Goal: Task Accomplishment & Management: Use online tool/utility

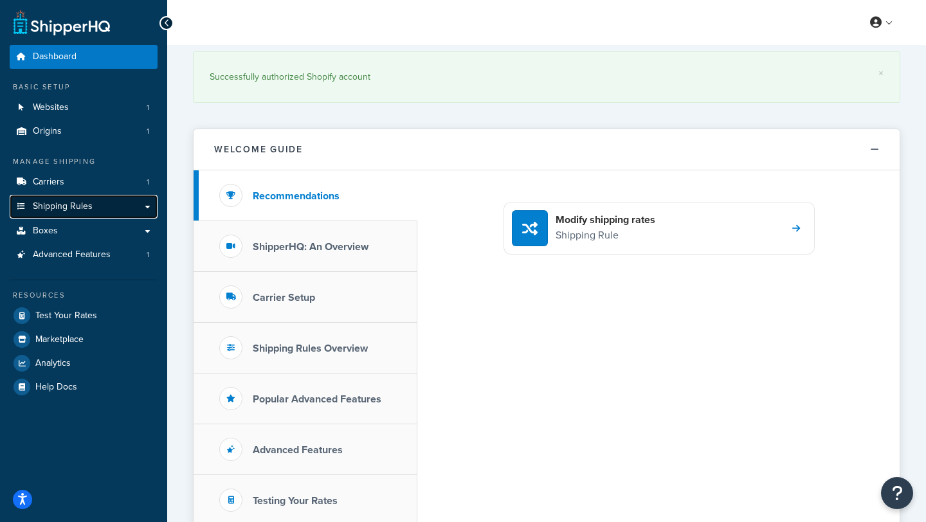
click at [52, 210] on span "Shipping Rules" at bounding box center [63, 206] width 60 height 11
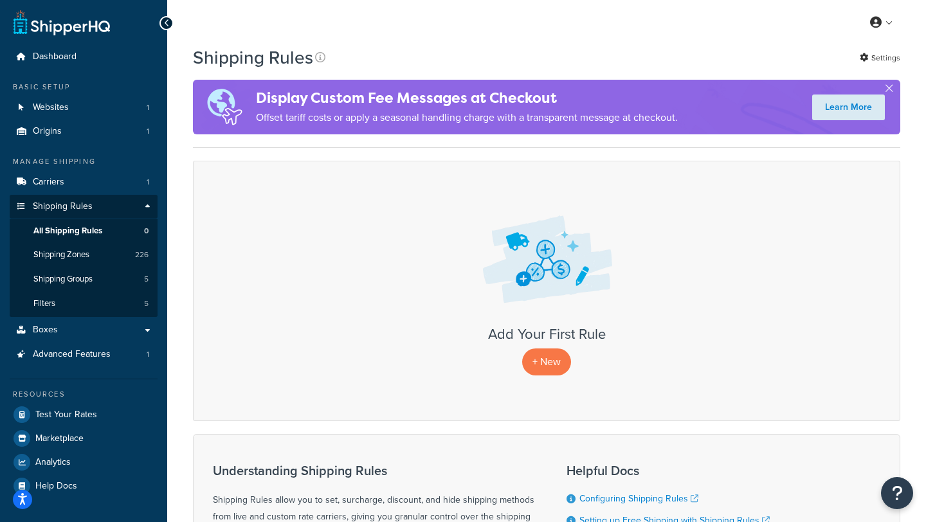
click at [698, 52] on div "Shipping Rules Settings" at bounding box center [547, 57] width 708 height 25
click at [891, 89] on button "button" at bounding box center [889, 90] width 3 height 3
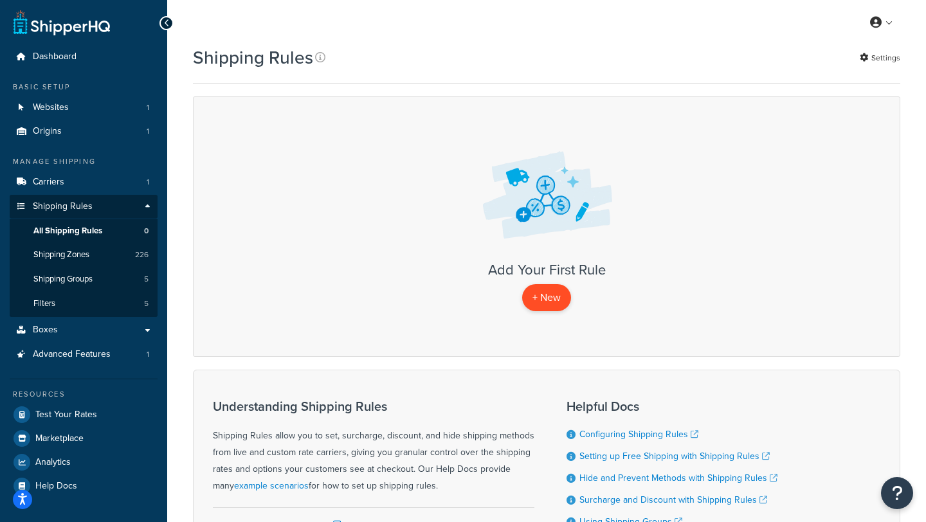
click at [538, 301] on p "+ New" at bounding box center [546, 297] width 49 height 26
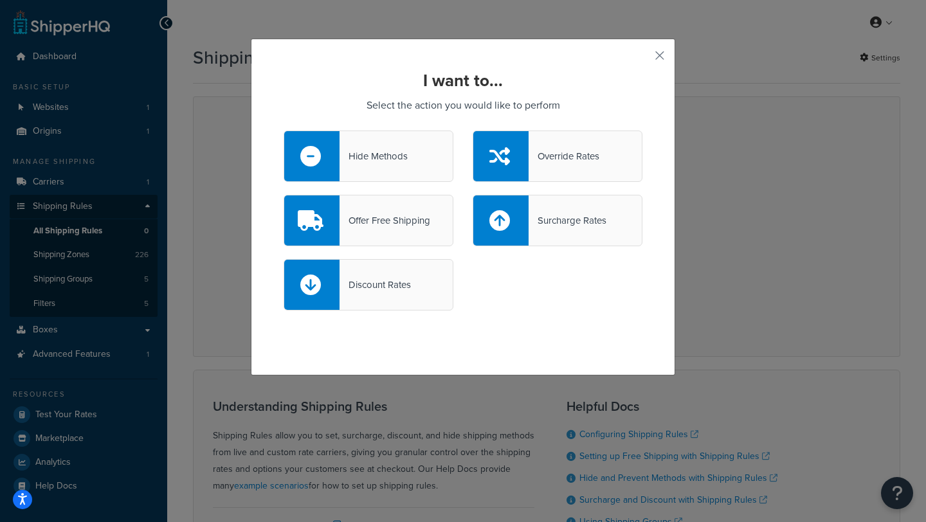
click at [580, 217] on div "Surcharge Rates" at bounding box center [568, 221] width 78 height 18
click at [0, 0] on input "Surcharge Rates" at bounding box center [0, 0] width 0 height 0
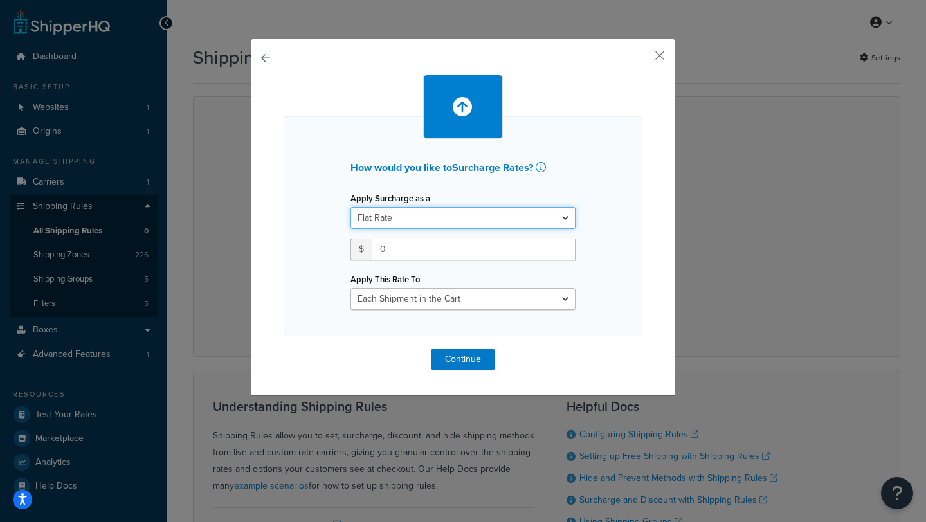
click at [401, 218] on select "Flat Rate Percentage Flat Rate & Percentage" at bounding box center [463, 218] width 225 height 22
click at [432, 219] on select "Flat Rate Percentage Flat Rate & Percentage" at bounding box center [463, 218] width 225 height 22
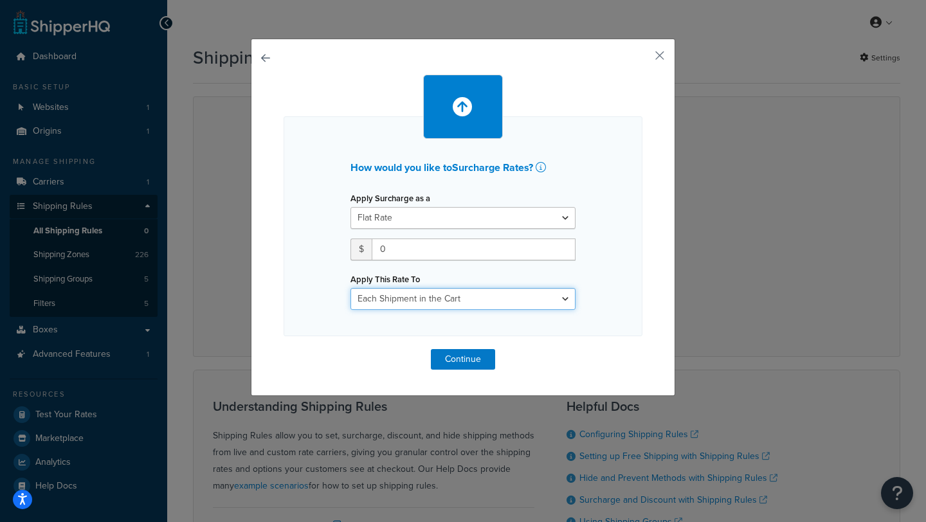
click at [391, 298] on select "Each Shipment in the Cart Each Shipping Group in the Cart Each Item within a Sh…" at bounding box center [463, 299] width 225 height 22
click at [403, 250] on input "0" at bounding box center [474, 250] width 204 height 22
click at [419, 300] on select "Each Shipment in the Cart Each Shipping Group in the Cart Each Item within a Sh…" at bounding box center [463, 299] width 225 height 22
click at [643, 59] on button "button" at bounding box center [640, 60] width 3 height 3
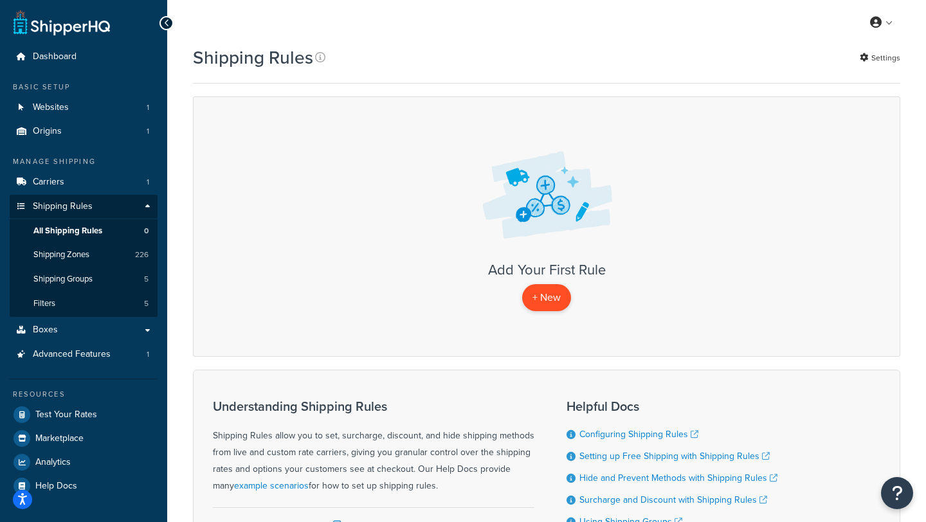
click at [544, 300] on p "+ New" at bounding box center [546, 297] width 49 height 26
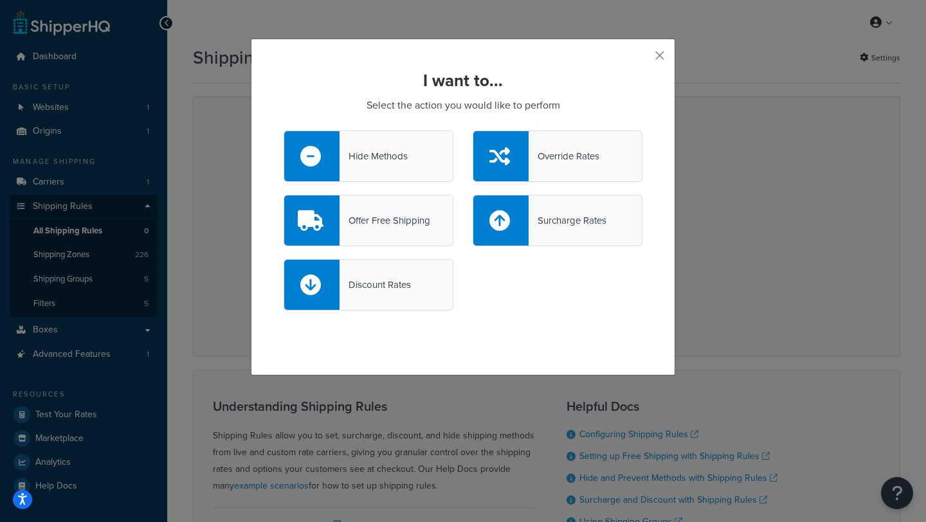
click at [551, 217] on div "Surcharge Rates" at bounding box center [568, 221] width 78 height 18
click at [0, 0] on input "Surcharge Rates" at bounding box center [0, 0] width 0 height 0
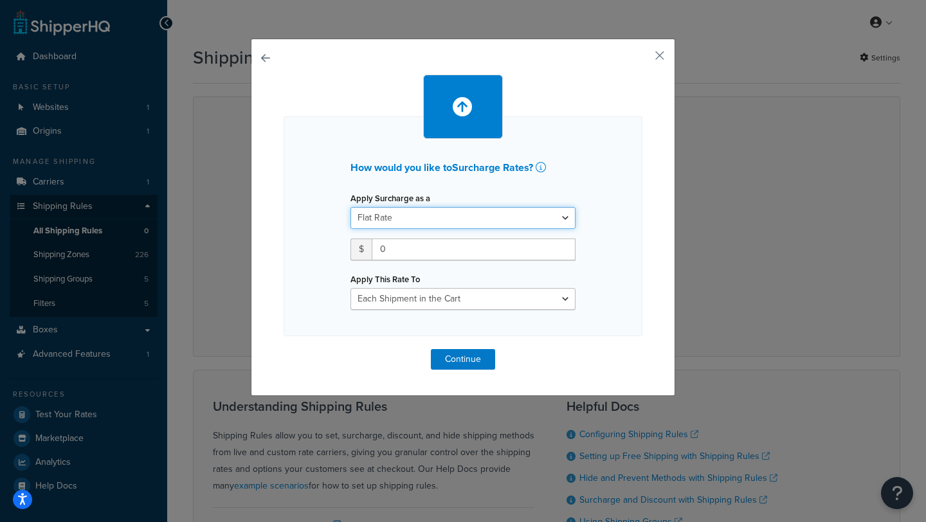
click at [490, 210] on select "Flat Rate Percentage Flat Rate & Percentage" at bounding box center [463, 218] width 225 height 22
click at [351, 207] on select "Flat Rate Percentage Flat Rate & Percentage" at bounding box center [463, 218] width 225 height 22
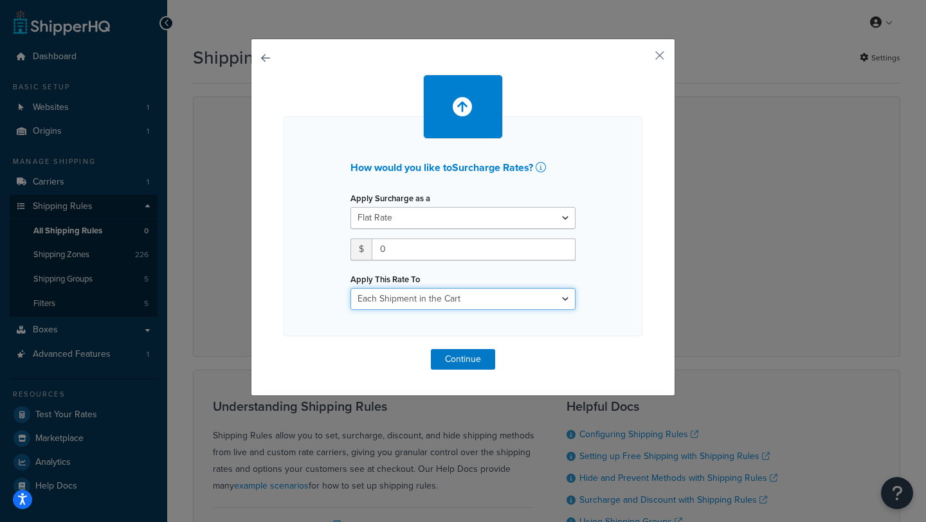
click at [453, 296] on select "Each Shipment in the Cart Each Shipping Group in the Cart Each Item within a Sh…" at bounding box center [463, 299] width 225 height 22
click at [506, 304] on select "Each Shipment in the Cart Each Shipping Group in the Cart Each Item within a Sh…" at bounding box center [463, 299] width 225 height 22
select select "ITEM"
click at [351, 288] on select "Each Shipment in the Cart Each Shipping Group in the Cart Each Item within a Sh…" at bounding box center [463, 299] width 225 height 22
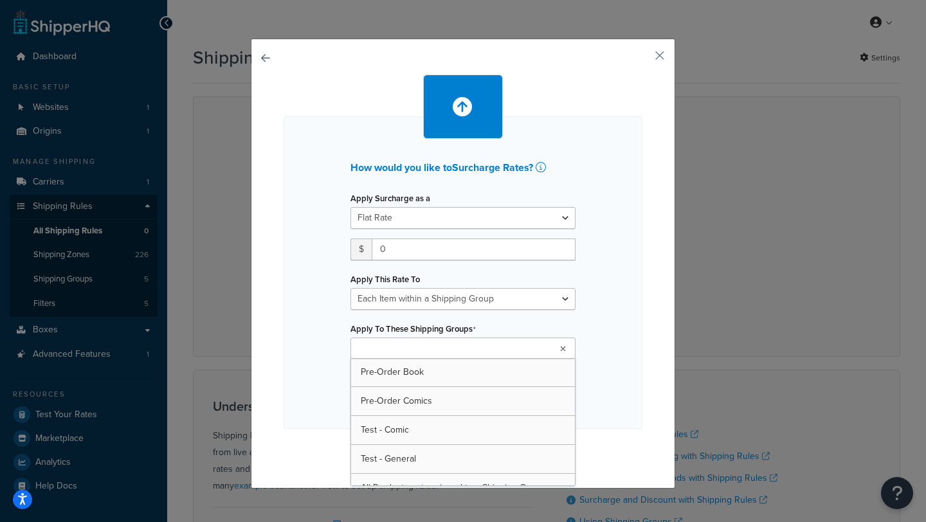
click at [496, 347] on ul at bounding box center [463, 348] width 225 height 21
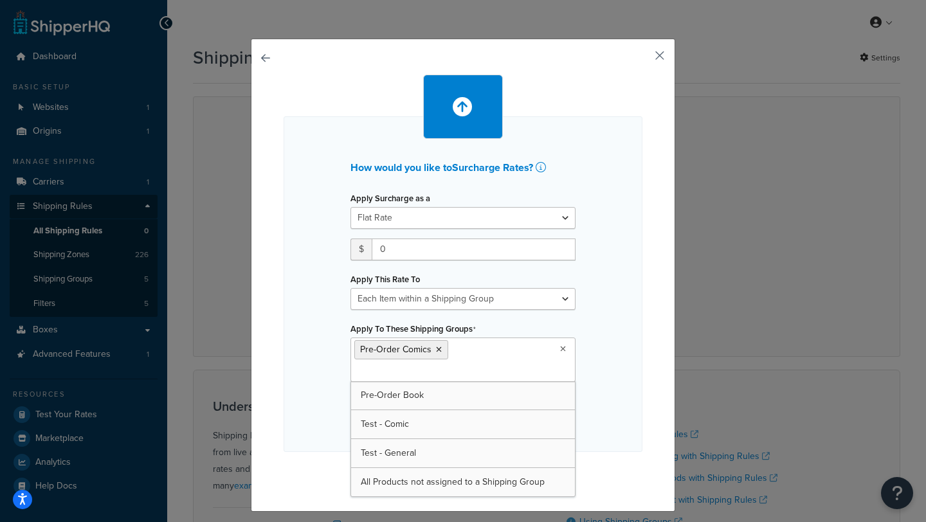
click at [643, 59] on button "button" at bounding box center [640, 60] width 3 height 3
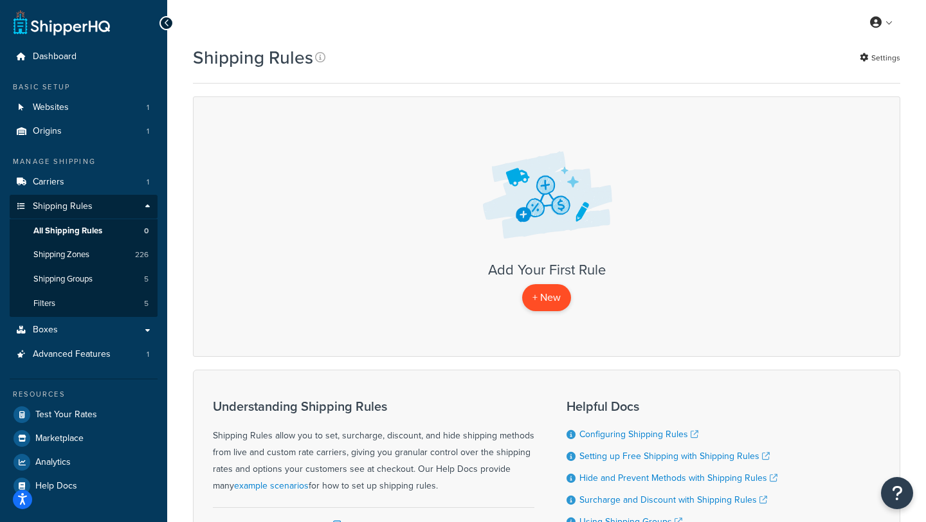
click at [548, 290] on p "+ New" at bounding box center [546, 297] width 49 height 26
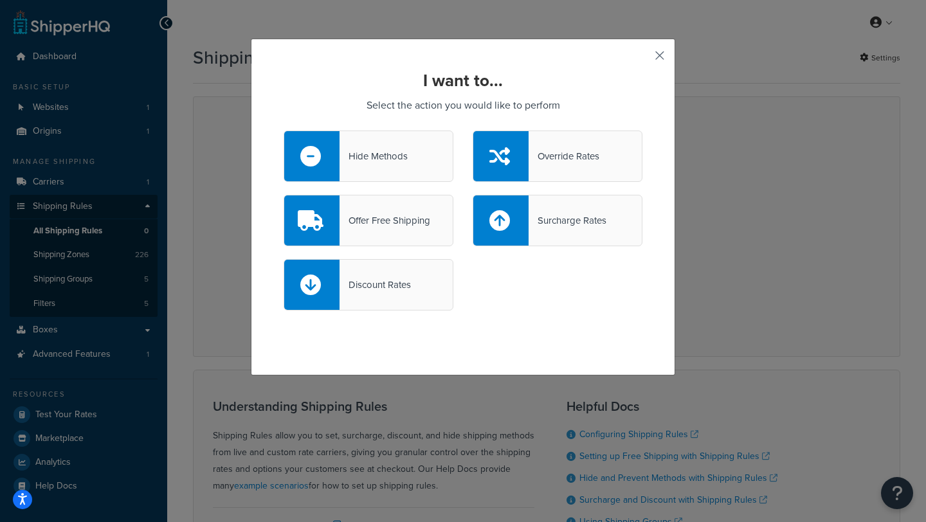
click at [643, 59] on button "button" at bounding box center [640, 60] width 3 height 3
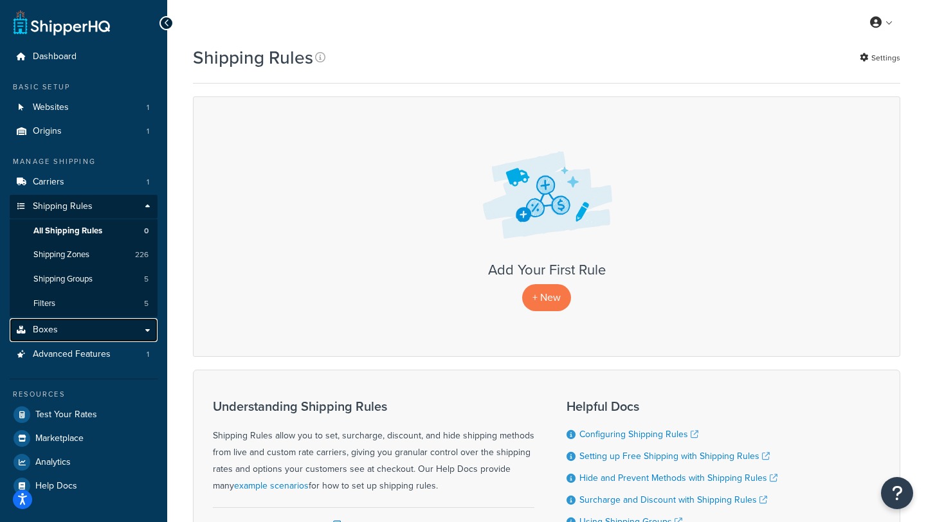
click at [49, 333] on span "Boxes" at bounding box center [45, 330] width 25 height 11
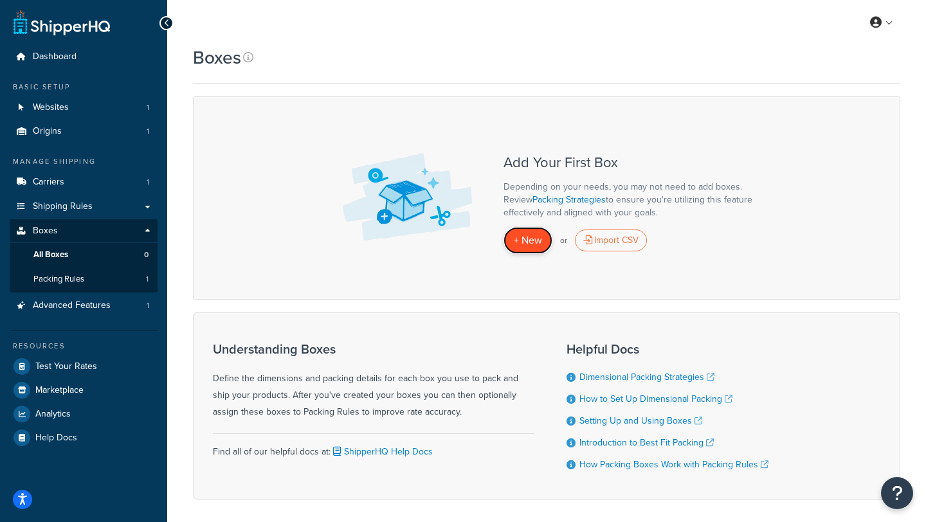
click at [526, 237] on span "+ New" at bounding box center [528, 240] width 28 height 15
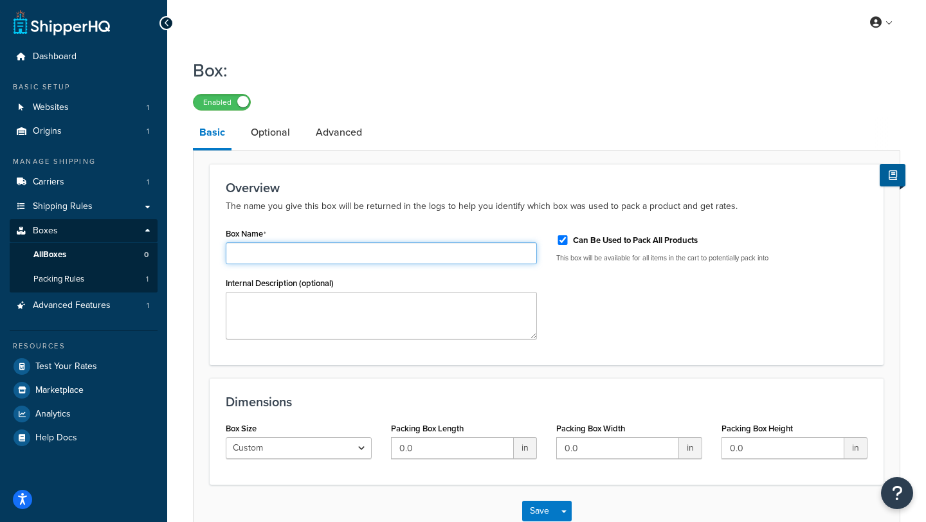
click at [311, 258] on input "Box Name" at bounding box center [381, 254] width 311 height 22
type input "Comic Mailer"
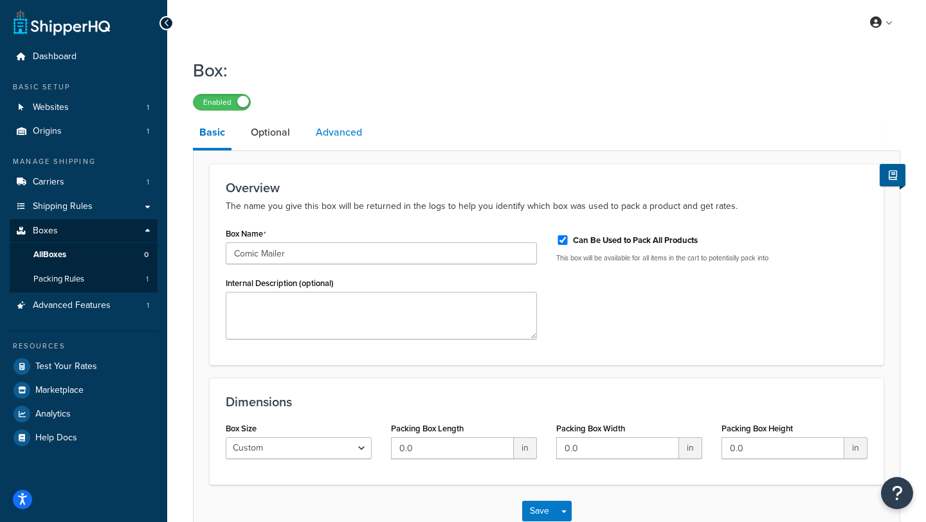
click at [338, 136] on link "Advanced" at bounding box center [338, 132] width 59 height 31
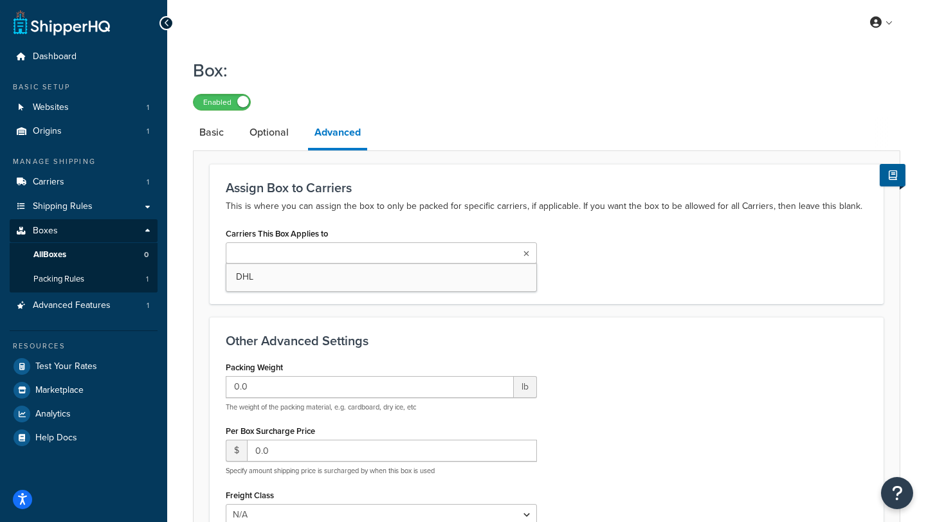
click at [336, 255] on ul at bounding box center [381, 253] width 311 height 21
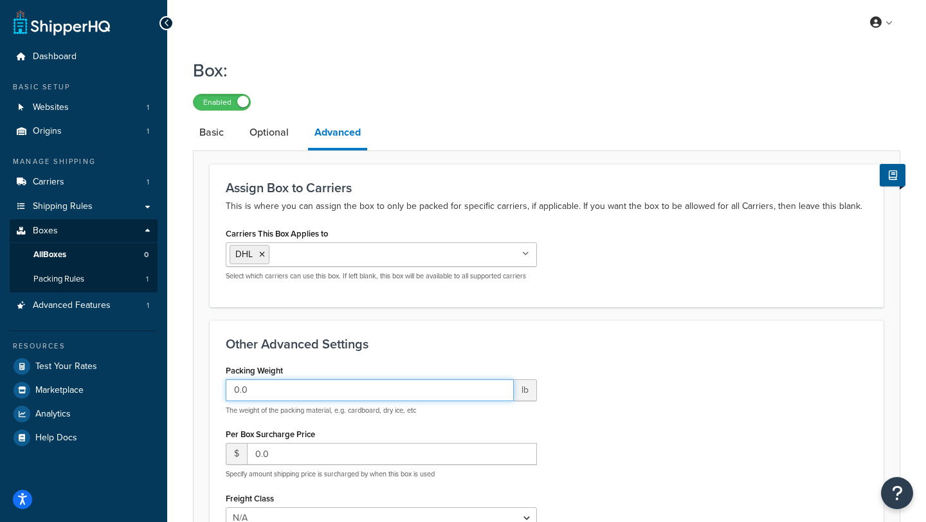
click at [336, 389] on input "0.0" at bounding box center [370, 391] width 288 height 22
click at [527, 390] on span "lb" at bounding box center [525, 391] width 23 height 22
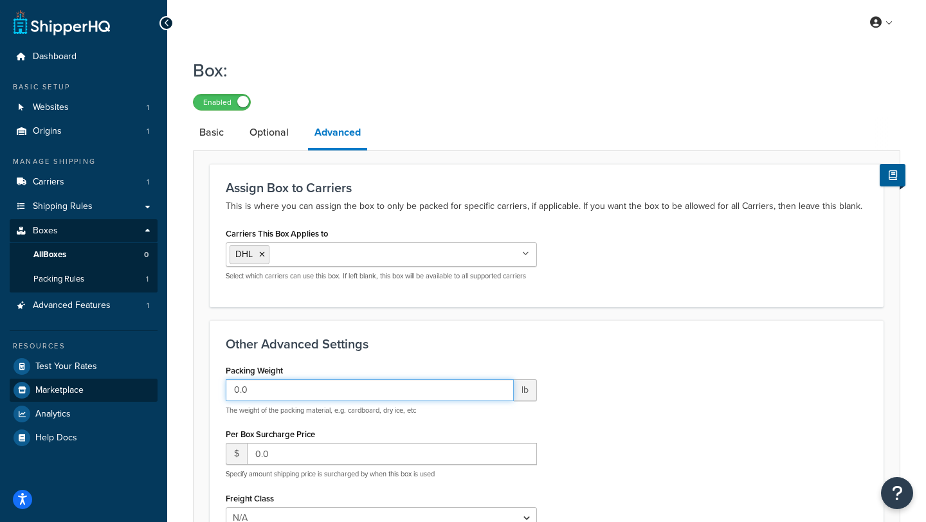
drag, startPoint x: 356, startPoint y: 386, endPoint x: 107, endPoint y: 383, distance: 249.6
click at [105, 383] on div "Dashboard Basic Setup Websites 1 Origins 1 Manage Shipping Carriers 1 Shipping …" at bounding box center [463, 384] width 926 height 769
type input ".5"
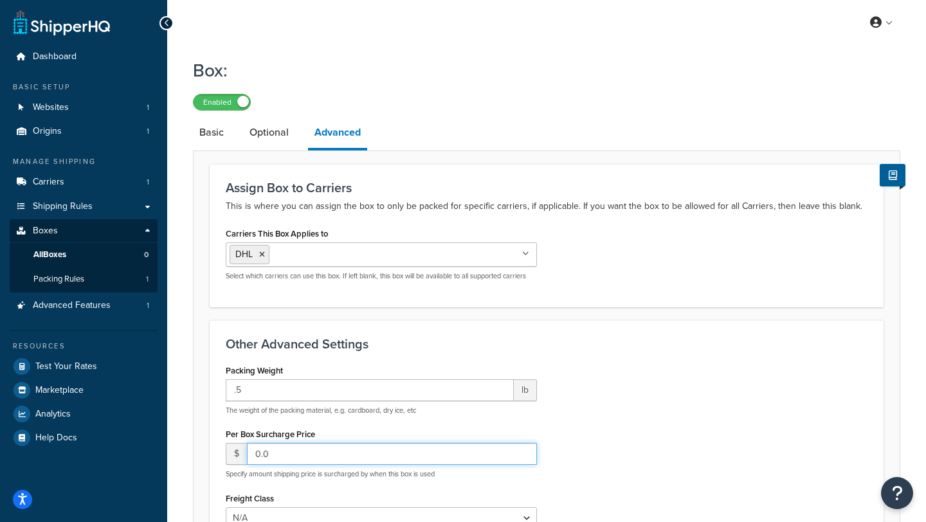
click at [298, 456] on input "0.0" at bounding box center [392, 454] width 290 height 22
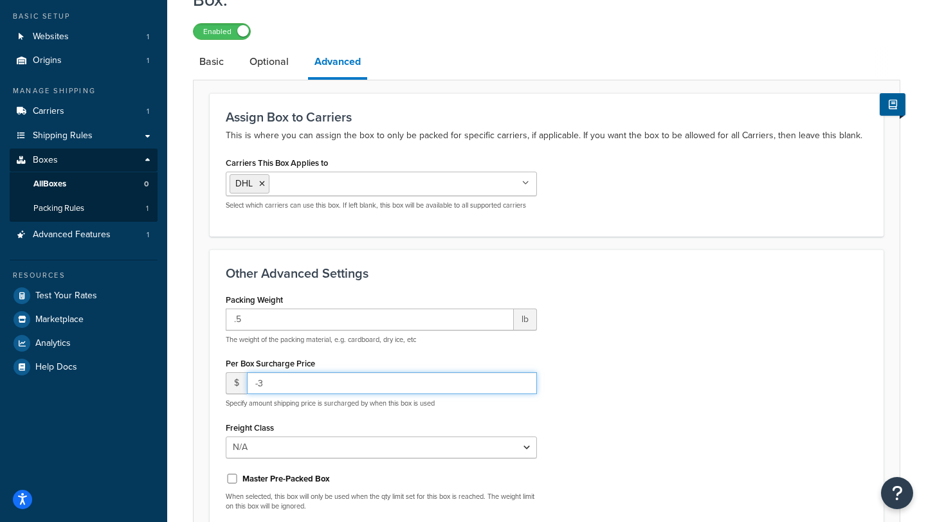
scroll to position [75, 0]
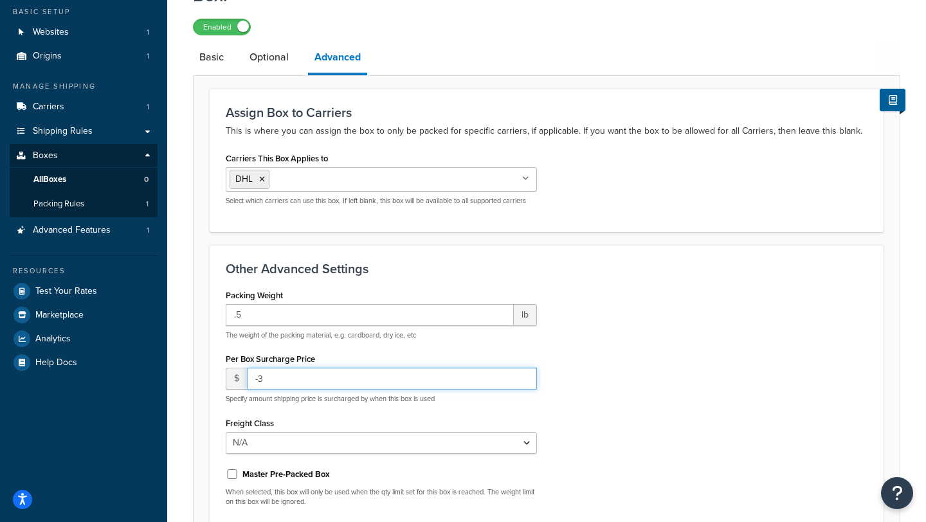
drag, startPoint x: 289, startPoint y: 380, endPoint x: 214, endPoint y: 379, distance: 75.9
click at [214, 379] on div "Other Advanced Settings Packing Weight .5 lb The weight of the packing material…" at bounding box center [547, 410] width 674 height 331
type input "1"
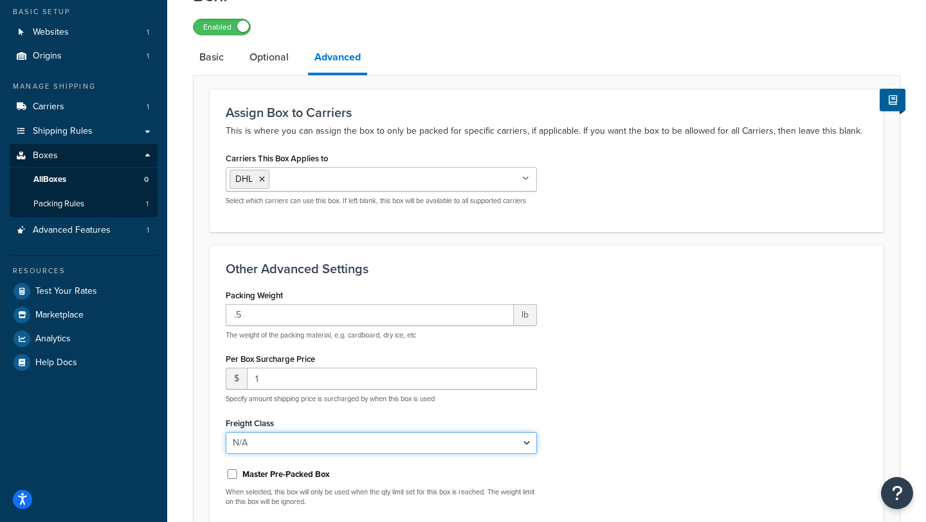
click at [280, 443] on select "N/A 50 55 60 65 70 77.5 85 92.5 100 110 125 150 175 200 250 300 400 500" at bounding box center [381, 443] width 311 height 22
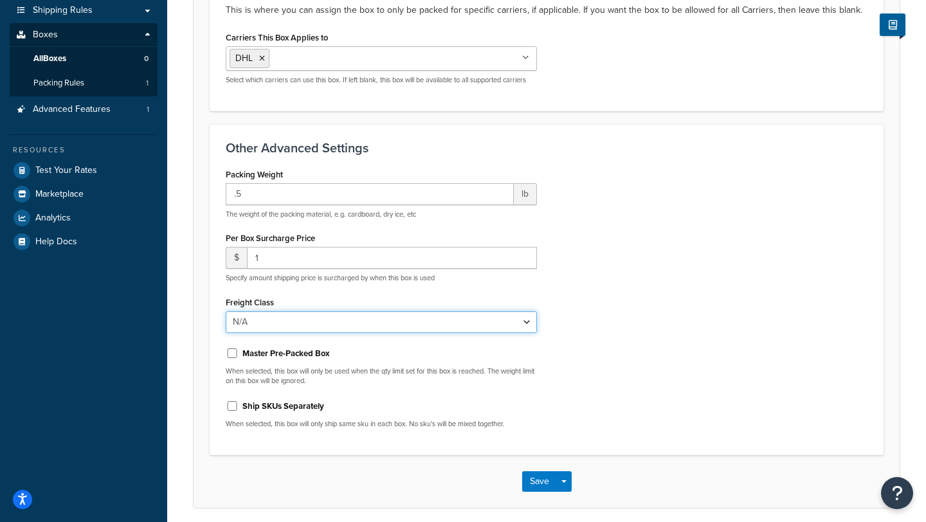
scroll to position [197, 0]
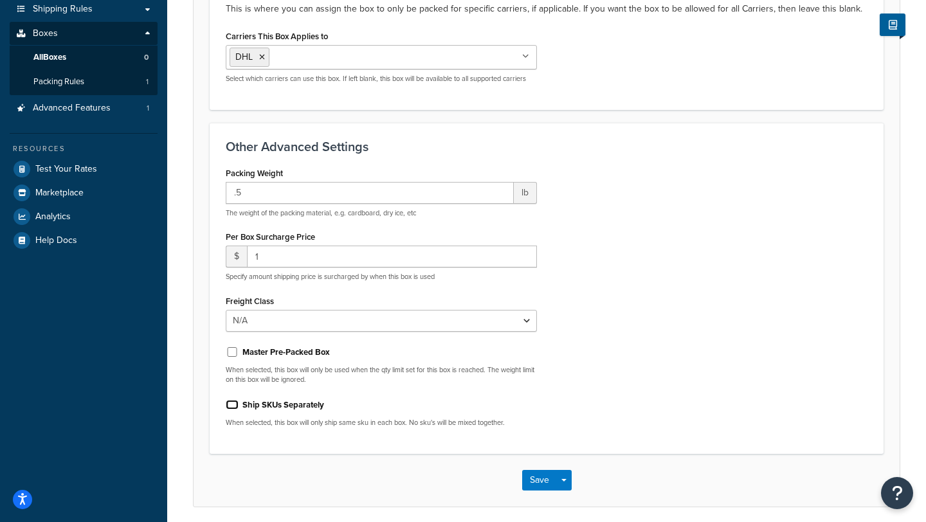
click at [231, 407] on input "Ship SKUs Separately" at bounding box center [232, 405] width 13 height 10
click at [232, 408] on input "Ship SKUs Separately" at bounding box center [232, 405] width 13 height 10
checkbox input "false"
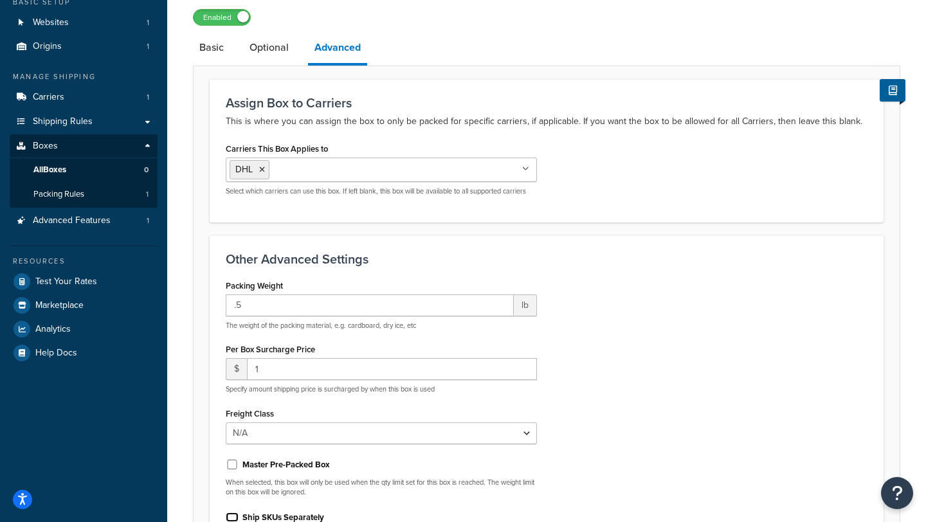
scroll to position [0, 0]
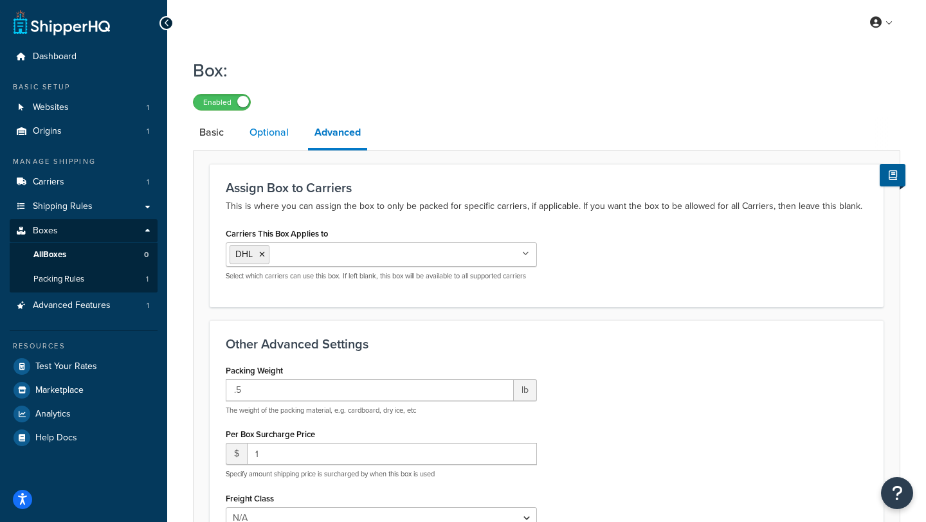
click at [271, 134] on link "Optional" at bounding box center [269, 132] width 52 height 31
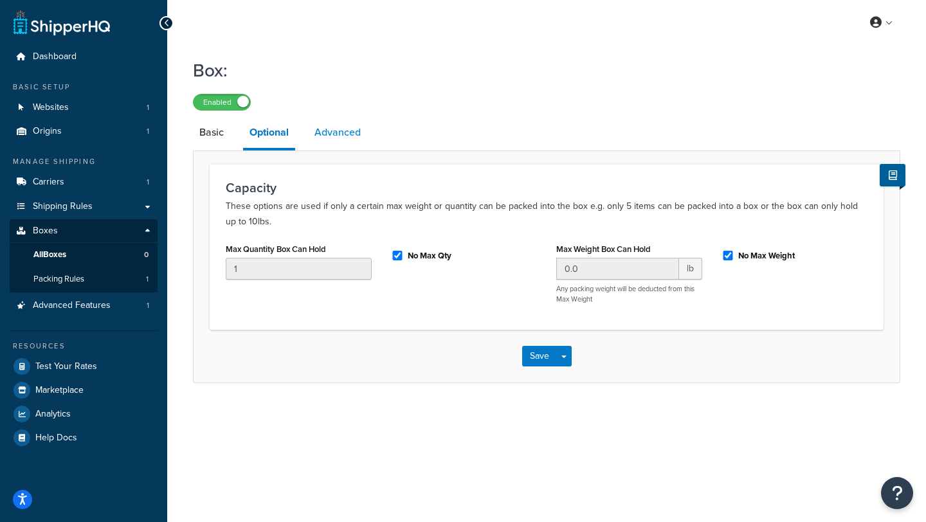
click at [336, 134] on link "Advanced" at bounding box center [337, 132] width 59 height 31
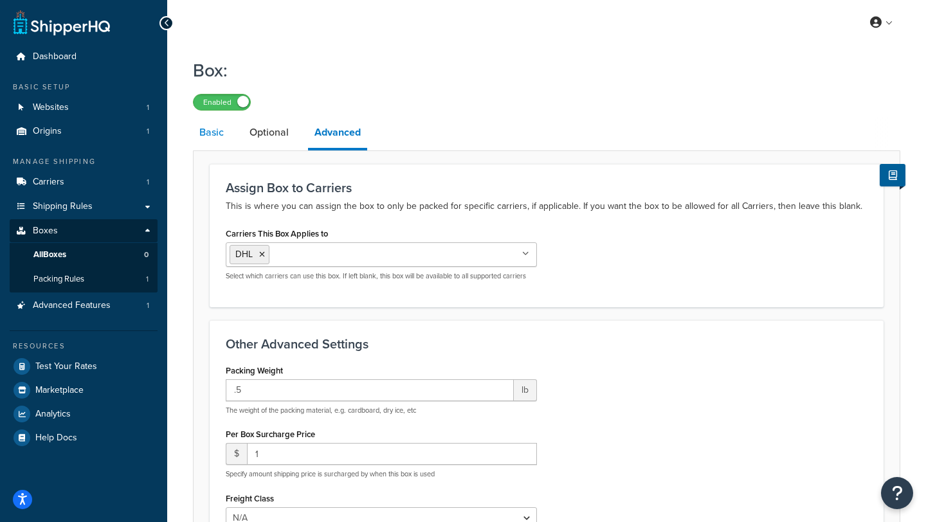
click at [219, 136] on link "Basic" at bounding box center [211, 132] width 37 height 31
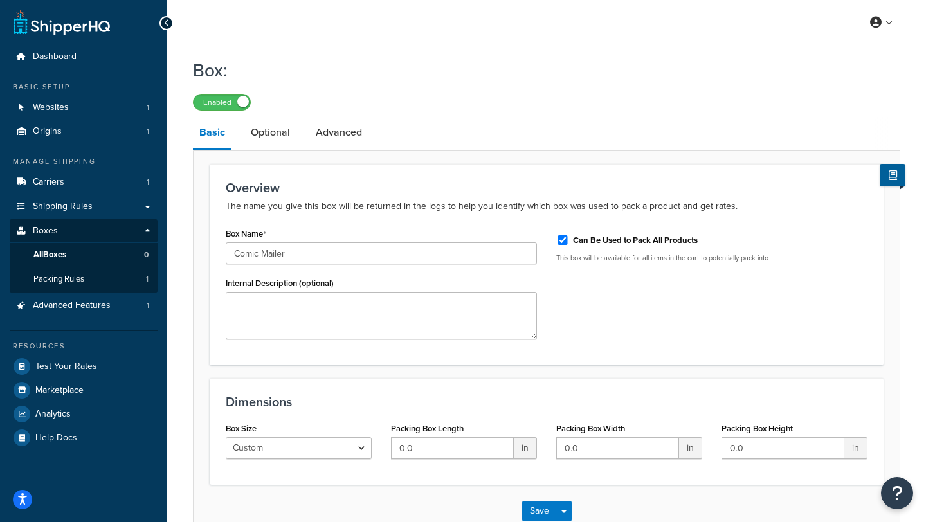
scroll to position [82, 0]
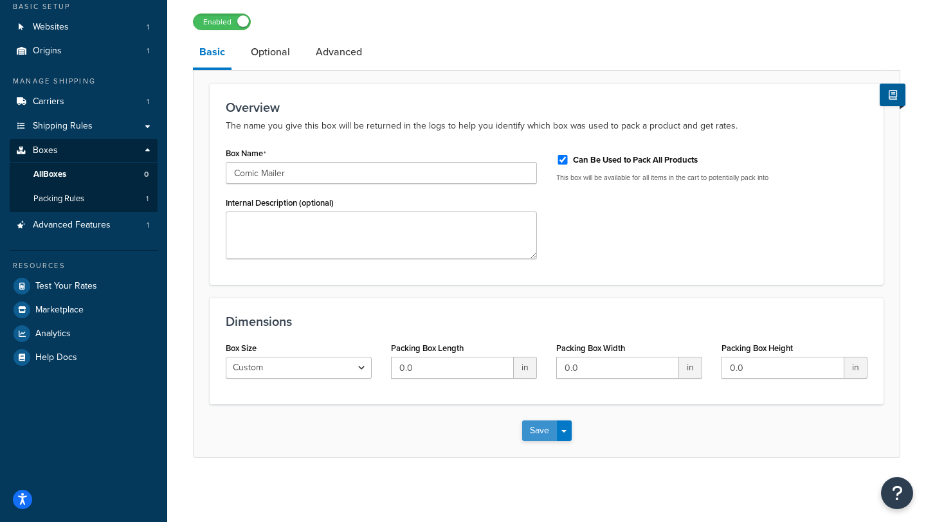
click at [535, 434] on button "Save" at bounding box center [539, 431] width 35 height 21
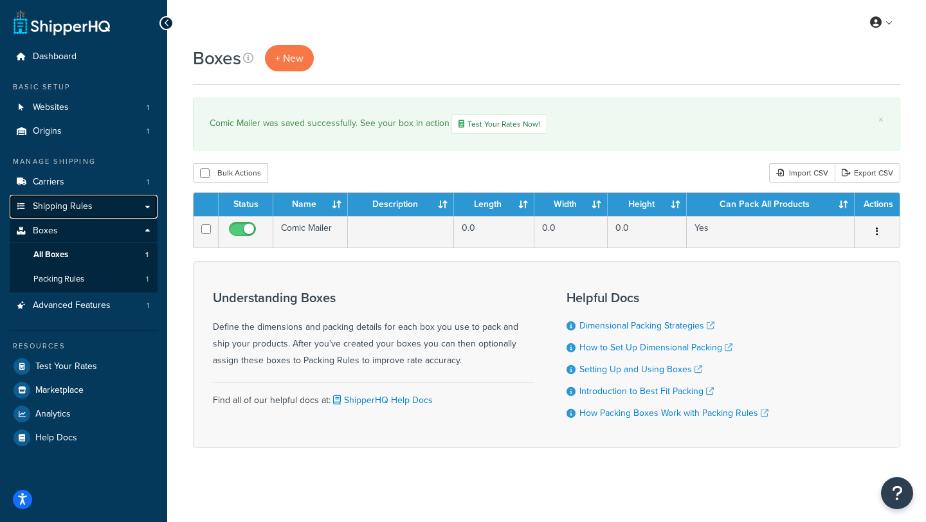
click at [53, 210] on span "Shipping Rules" at bounding box center [63, 206] width 60 height 11
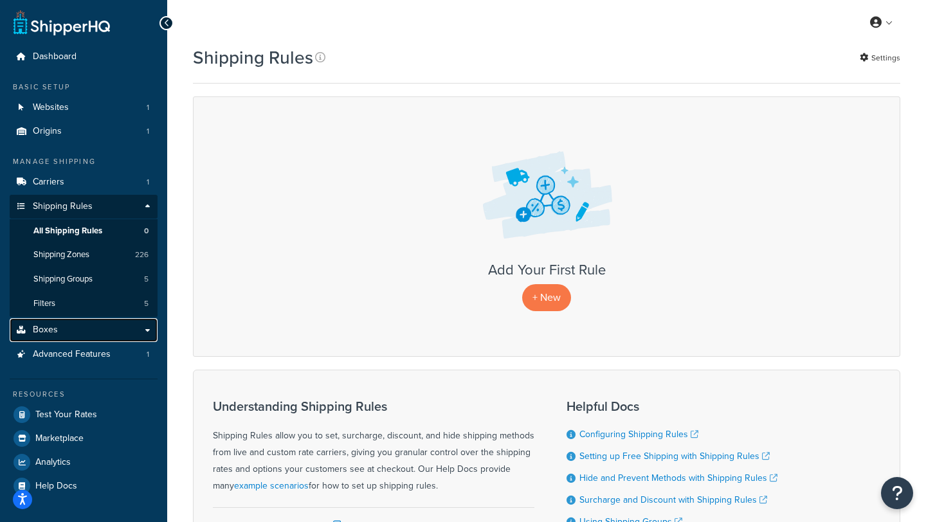
click at [62, 335] on link "Boxes" at bounding box center [84, 330] width 148 height 24
